Goal: Task Accomplishment & Management: Use online tool/utility

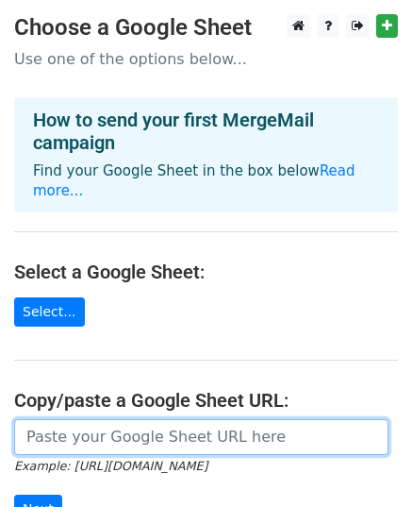
click at [123, 425] on input "url" at bounding box center [201, 437] width 374 height 36
paste input "[URL][DOMAIN_NAME]"
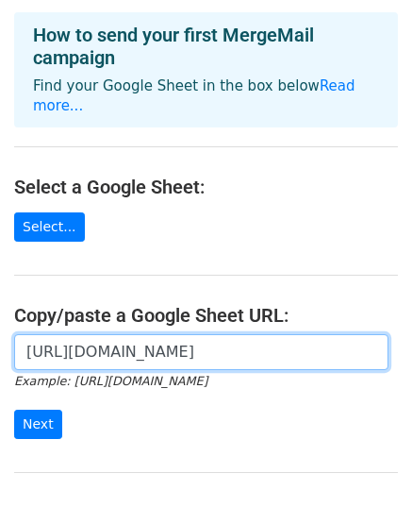
scroll to position [189, 0]
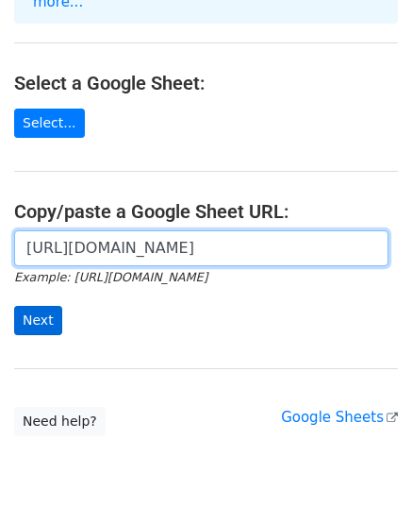
type input "[URL][DOMAIN_NAME]"
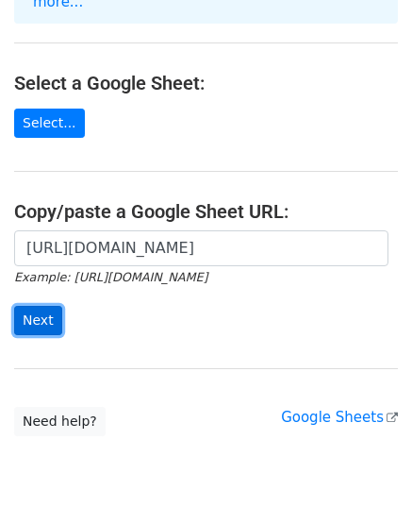
click at [43, 306] on input "Next" at bounding box center [38, 320] width 48 height 29
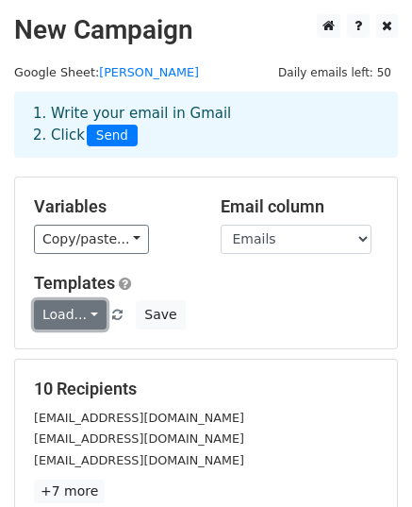
click at [75, 320] on link "Load..." at bounding box center [70, 314] width 73 height 29
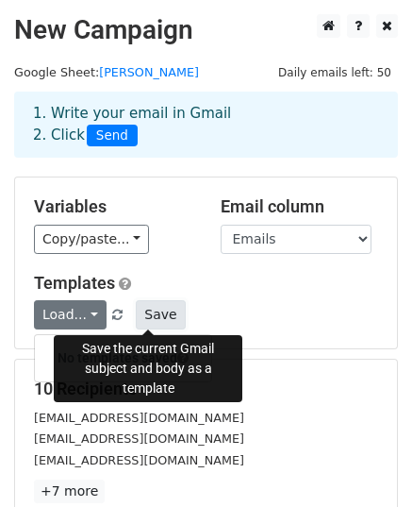
click at [147, 313] on button "Save" at bounding box center [160, 314] width 49 height 29
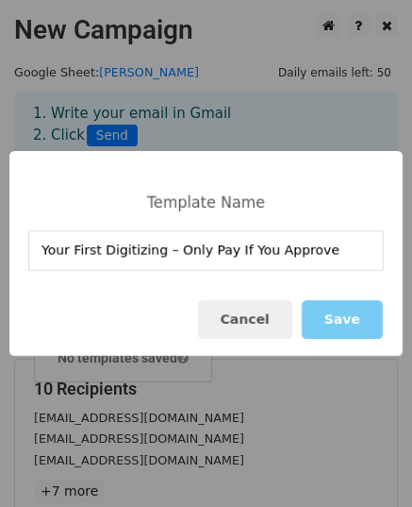
type input "Your First Digitizing – Only Pay If You Approve"
click at [324, 323] on button "Save" at bounding box center [342, 319] width 81 height 39
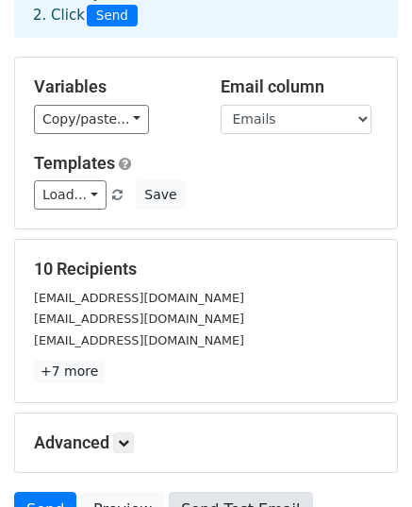
scroll to position [297, 0]
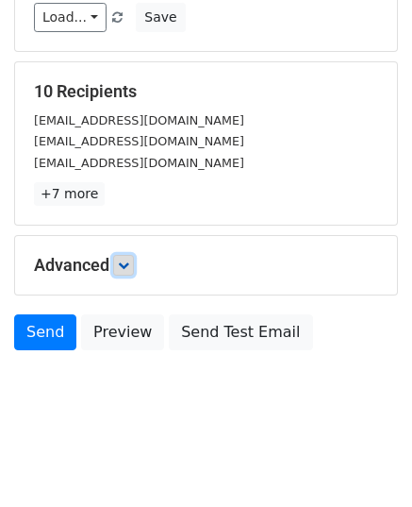
click at [134, 267] on link at bounding box center [123, 265] width 21 height 21
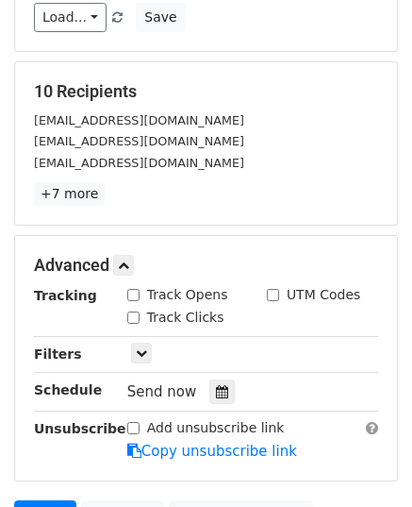
click at [132, 299] on div "Track Opens" at bounding box center [177, 295] width 101 height 20
click at [131, 312] on input "Track Clicks" at bounding box center [133, 317] width 12 height 12
checkbox input "true"
click at [132, 293] on input "Track Opens" at bounding box center [133, 295] width 12 height 12
checkbox input "true"
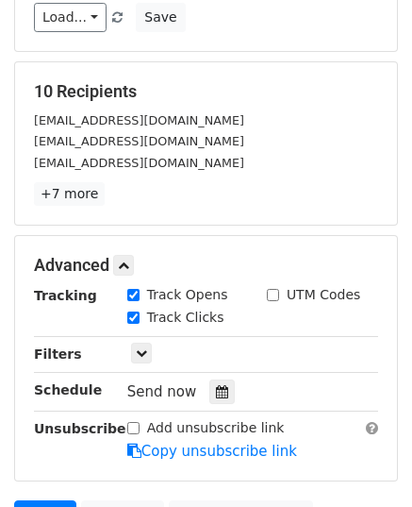
click at [275, 291] on input "UTM Codes" at bounding box center [273, 295] width 12 height 12
checkbox input "true"
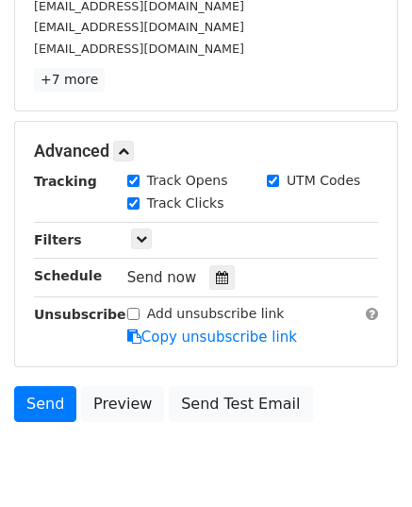
scroll to position [481, 0]
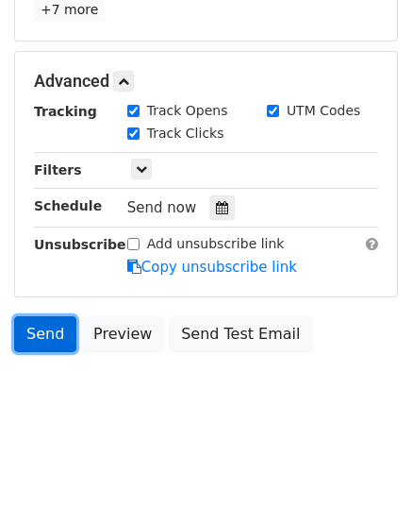
click at [53, 339] on link "Send" at bounding box center [45, 334] width 62 height 36
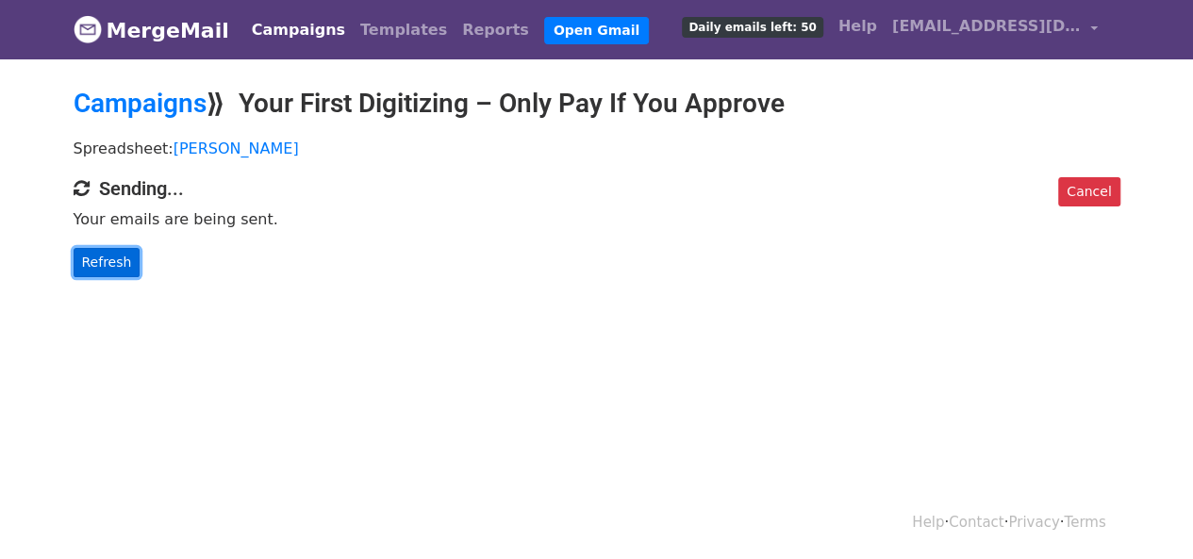
drag, startPoint x: 131, startPoint y: 253, endPoint x: 119, endPoint y: 257, distance: 12.8
click at [129, 253] on link "Refresh" at bounding box center [107, 262] width 67 height 29
click at [119, 257] on link "Refresh" at bounding box center [107, 262] width 67 height 29
